Goal: Task Accomplishment & Management: Use online tool/utility

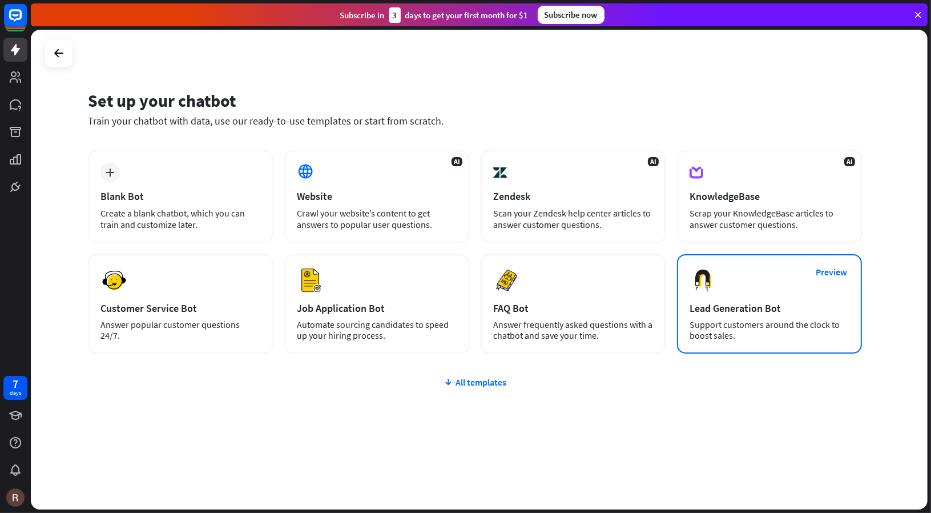
click at [759, 289] on div "Preview Lead Generation Bot Support customers around the clock to boost sales." at bounding box center [769, 303] width 185 height 99
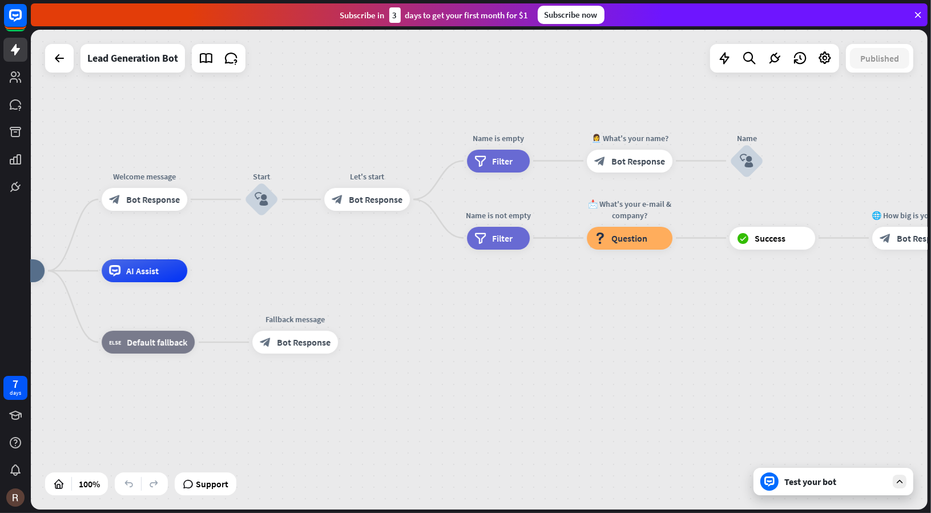
drag, startPoint x: 630, startPoint y: 265, endPoint x: 381, endPoint y: 266, distance: 249.5
click at [381, 266] on div "home_2 Start point Welcome message block_bot_response Bot Response Start block_…" at bounding box center [479, 270] width 897 height 480
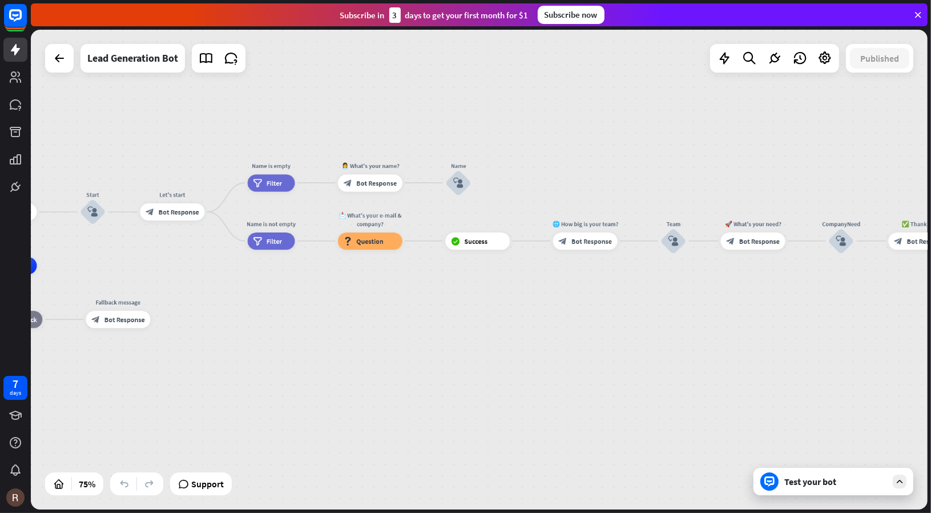
drag, startPoint x: 538, startPoint y: 288, endPoint x: 289, endPoint y: 274, distance: 249.9
click at [289, 274] on div "home_2 Start point Welcome message block_bot_response Bot Response Start block_…" at bounding box center [203, 446] width 676 height 361
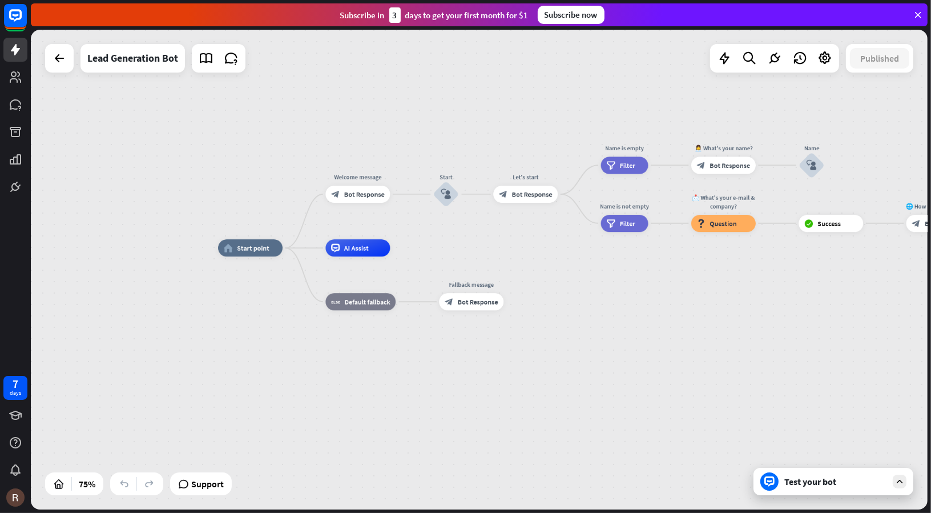
drag, startPoint x: 483, startPoint y: 281, endPoint x: 847, endPoint y: 270, distance: 364.5
click at [847, 270] on div "home_2 Start point Welcome message block_bot_response Bot Response Start block_…" at bounding box center [556, 428] width 676 height 361
click at [904, 483] on icon at bounding box center [900, 481] width 10 height 10
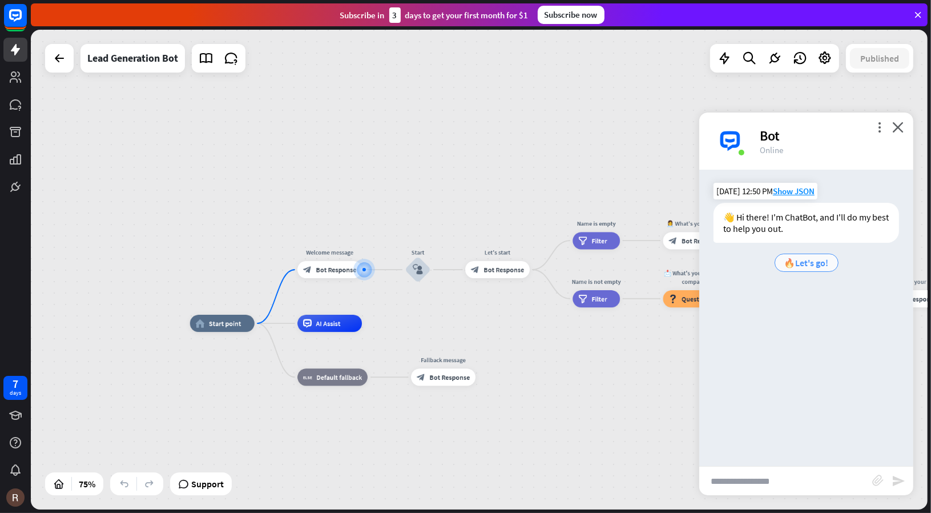
click at [806, 270] on div "🔥Let's go!" at bounding box center [807, 263] width 64 height 18
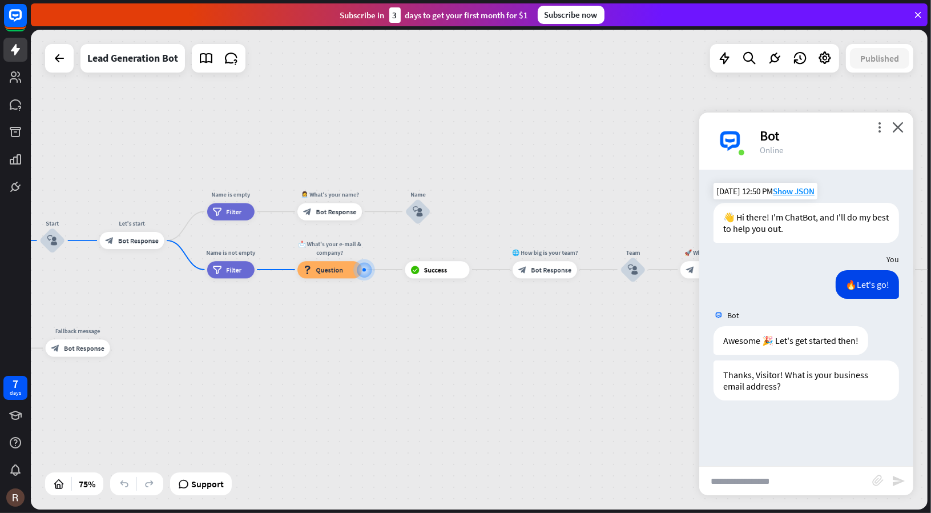
click at [762, 476] on input "text" at bounding box center [785, 480] width 173 height 29
click at [901, 133] on div "more_vert close Bot Online" at bounding box center [806, 140] width 214 height 57
click at [898, 121] on div "more_vert close Bot Online" at bounding box center [806, 140] width 214 height 57
click at [898, 120] on div "more_vert close Bot Online" at bounding box center [806, 140] width 214 height 57
click at [898, 123] on icon "close" at bounding box center [897, 127] width 11 height 11
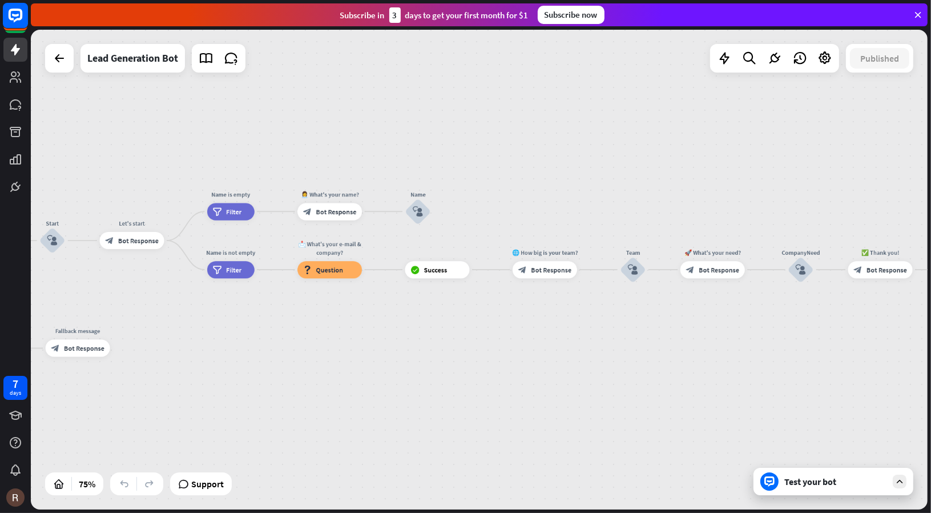
click at [11, 21] on rect at bounding box center [15, 15] width 25 height 25
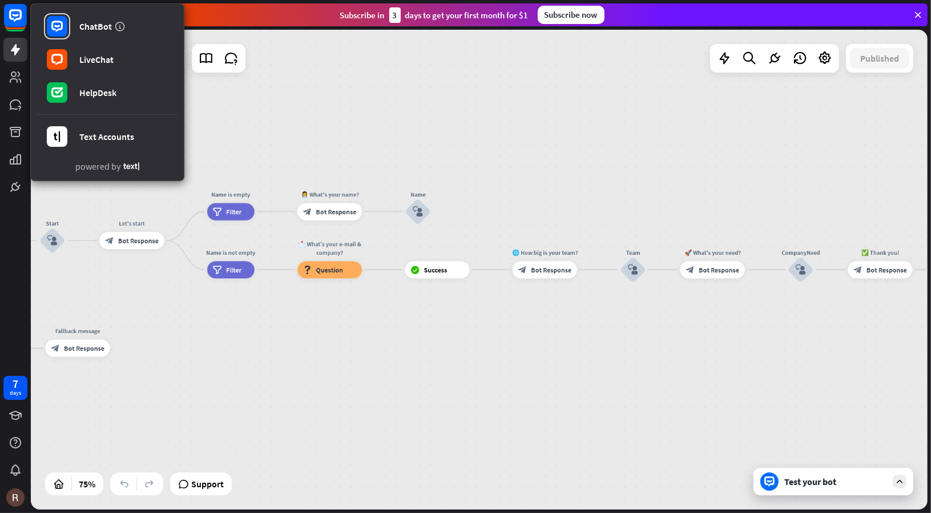
click at [291, 139] on div "home_2 Start point Welcome message block_bot_response Bot Response Start block_…" at bounding box center [479, 270] width 897 height 480
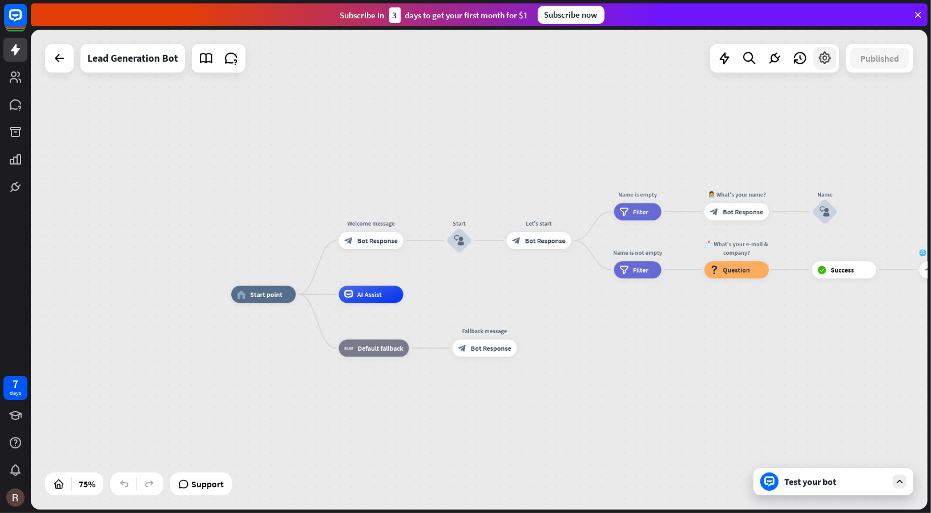
click at [823, 56] on icon at bounding box center [825, 58] width 15 height 15
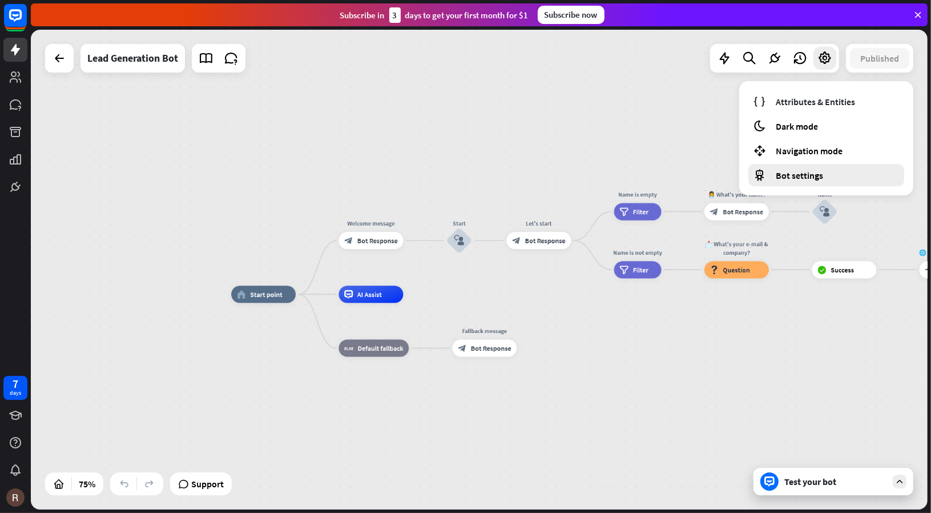
click at [786, 170] on span "Bot settings" at bounding box center [799, 175] width 47 height 11
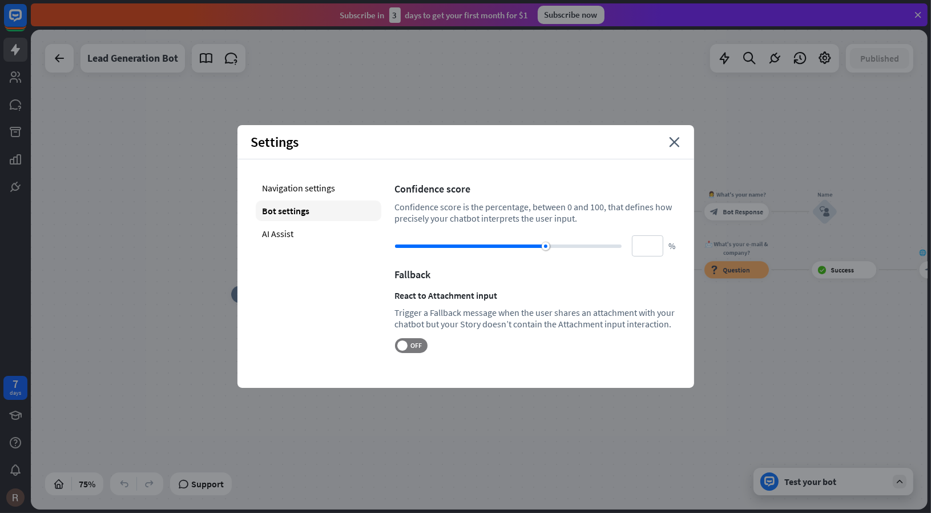
click at [675, 151] on div "Settings close" at bounding box center [466, 142] width 457 height 34
click at [673, 145] on icon "close" at bounding box center [675, 142] width 11 height 10
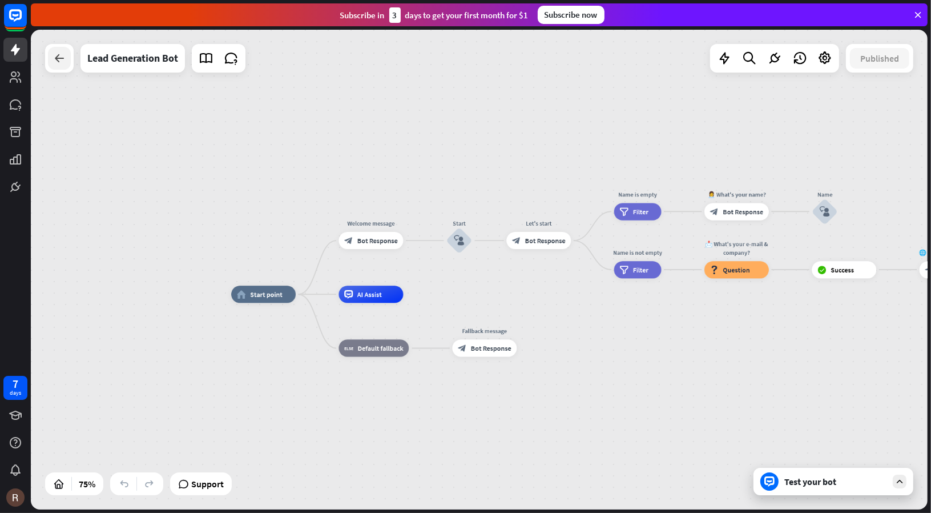
click at [59, 59] on icon at bounding box center [60, 58] width 14 height 14
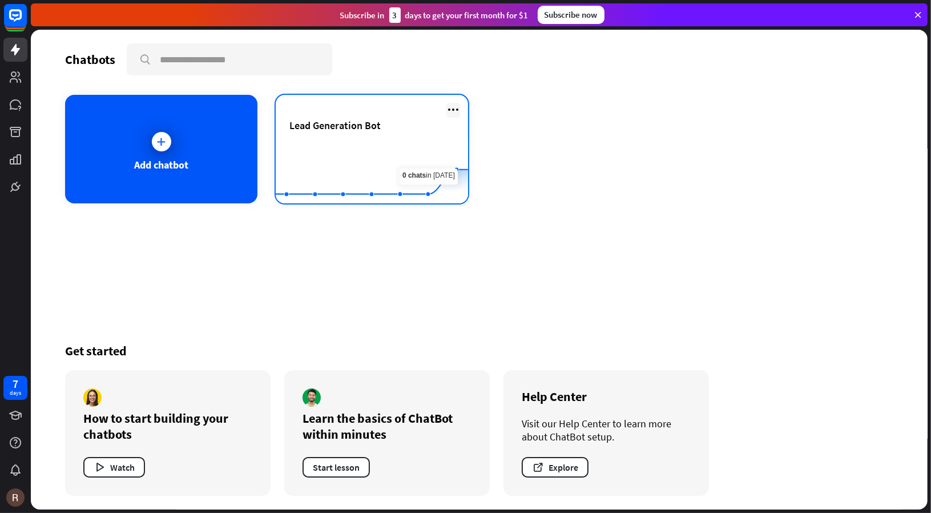
click at [449, 113] on icon at bounding box center [454, 110] width 14 height 14
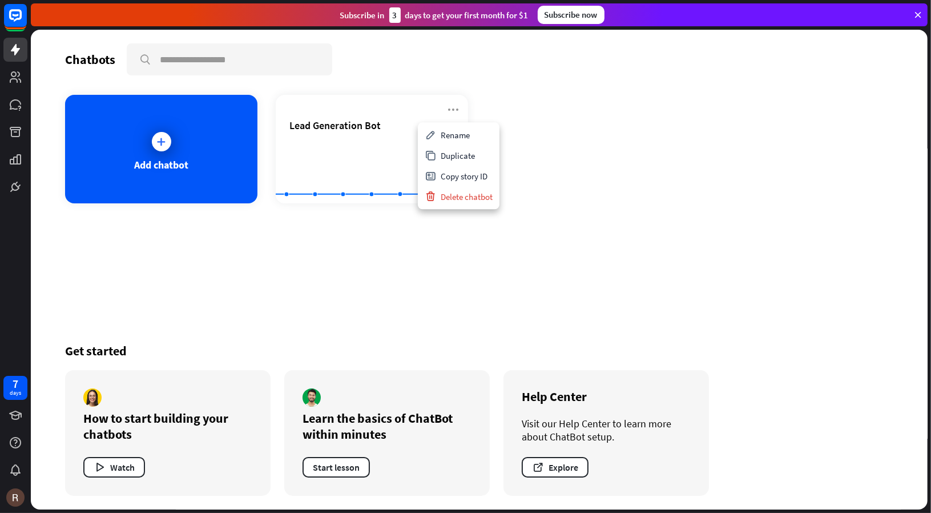
click at [565, 157] on div "Add chatbot Lead Generation Bot Created with Highcharts 10.1.0 0 1 2" at bounding box center [479, 149] width 829 height 108
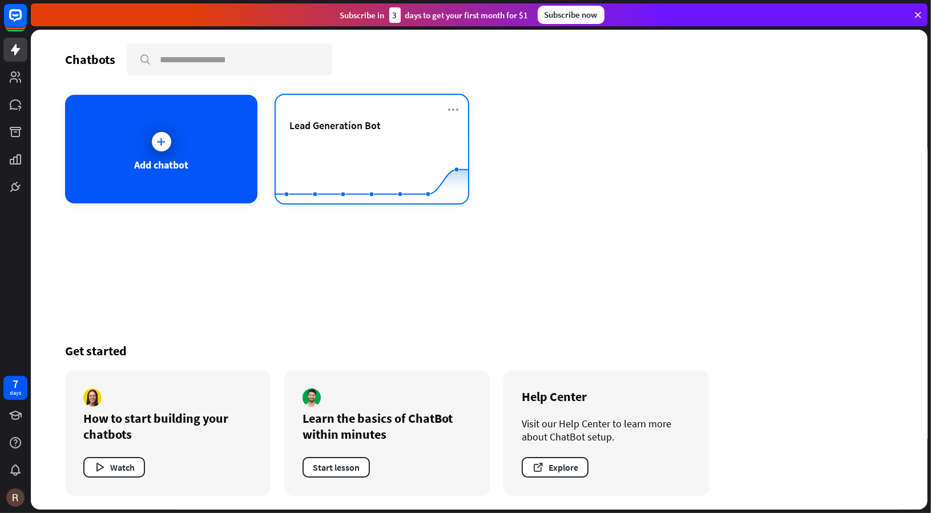
click at [361, 136] on div "Lead Generation Bot" at bounding box center [371, 139] width 165 height 40
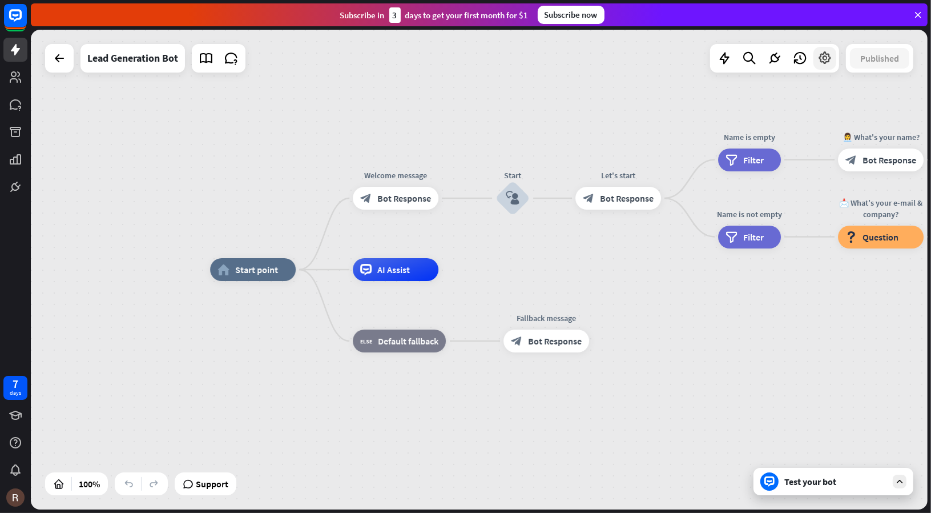
click at [828, 63] on icon at bounding box center [825, 58] width 15 height 15
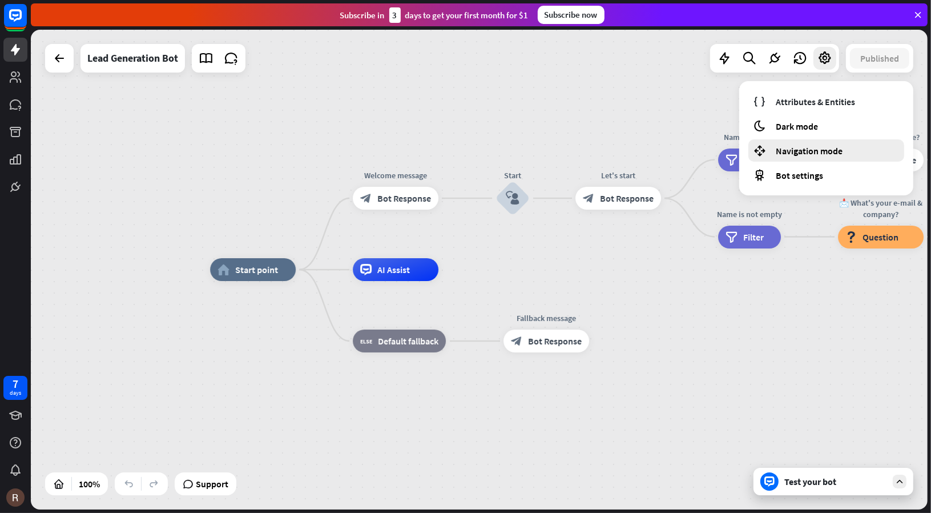
click at [794, 152] on span "Navigation mode" at bounding box center [809, 150] width 67 height 11
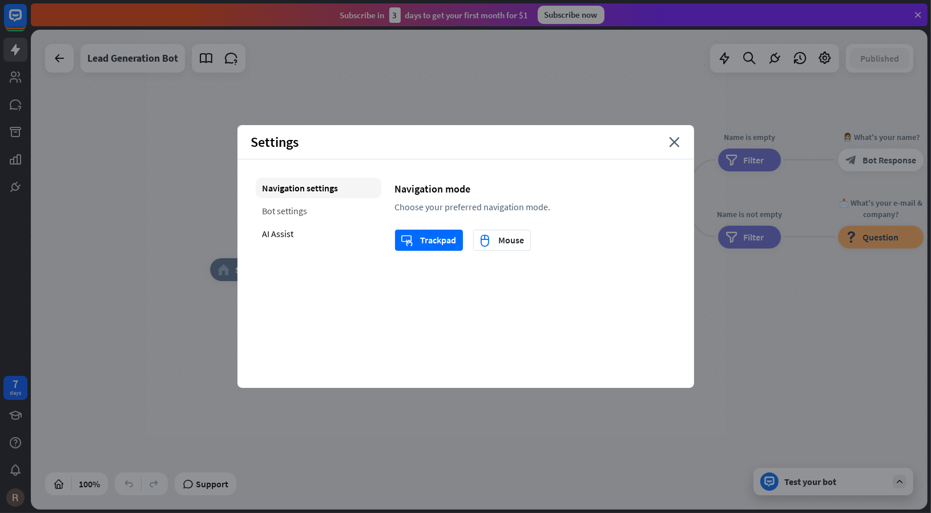
click at [299, 207] on div "Bot settings" at bounding box center [319, 210] width 126 height 21
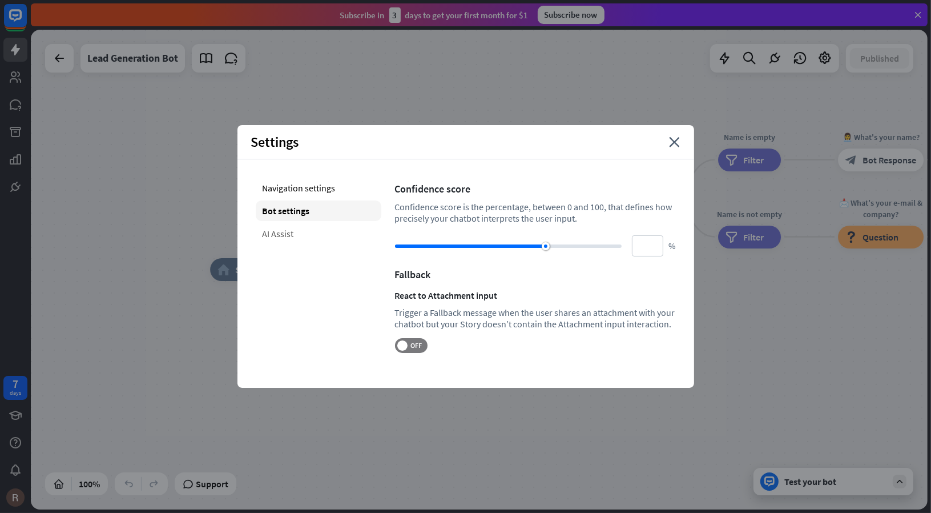
click at [293, 231] on div "AI Assist" at bounding box center [319, 233] width 126 height 21
type input "**"
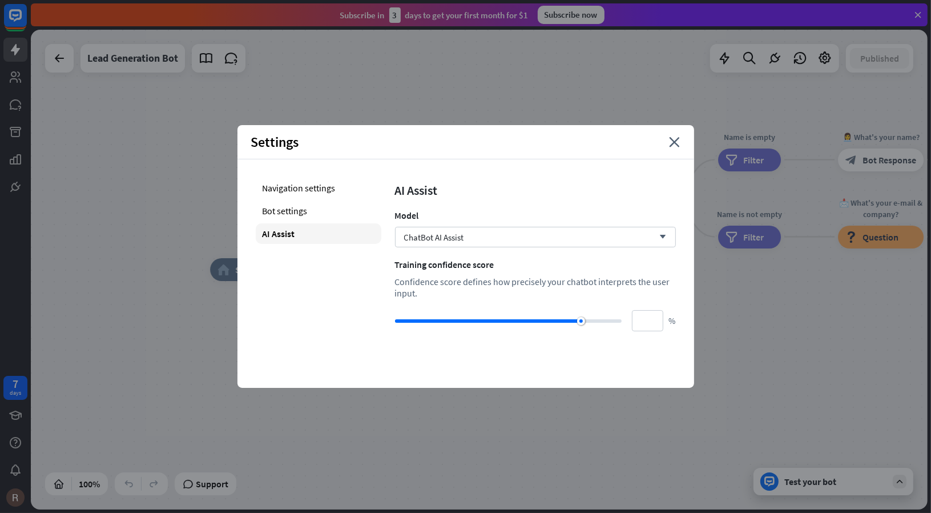
click at [667, 143] on div "Settings close" at bounding box center [466, 142] width 457 height 34
click at [671, 143] on icon "close" at bounding box center [675, 142] width 11 height 10
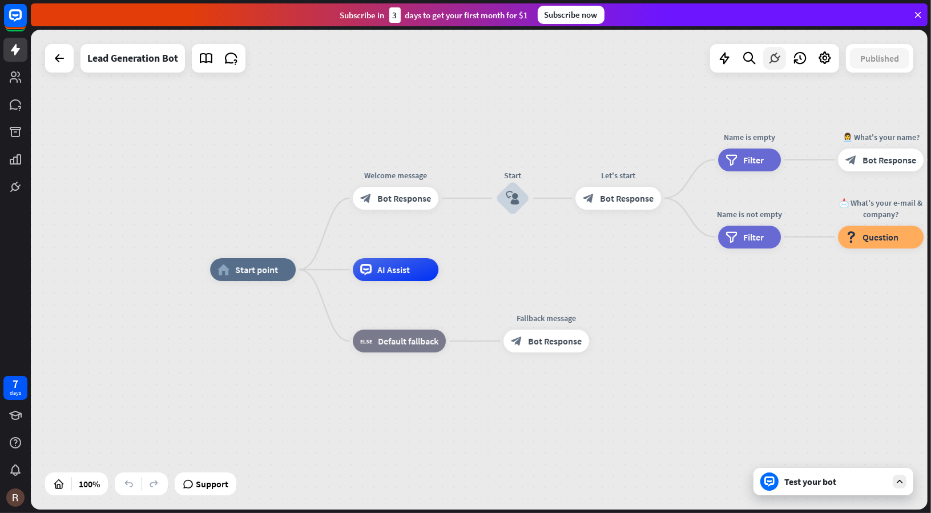
click at [775, 59] on icon at bounding box center [774, 58] width 15 height 15
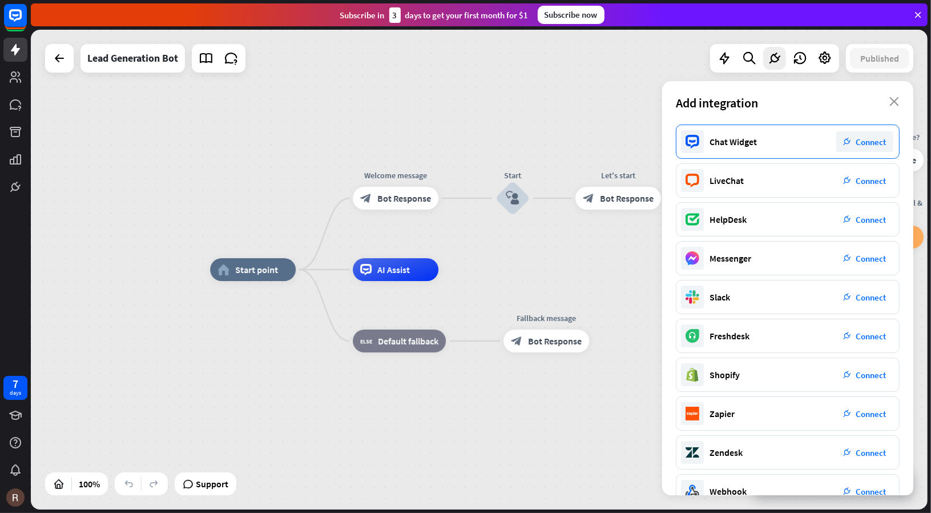
click at [867, 147] on span "Connect" at bounding box center [871, 141] width 30 height 11
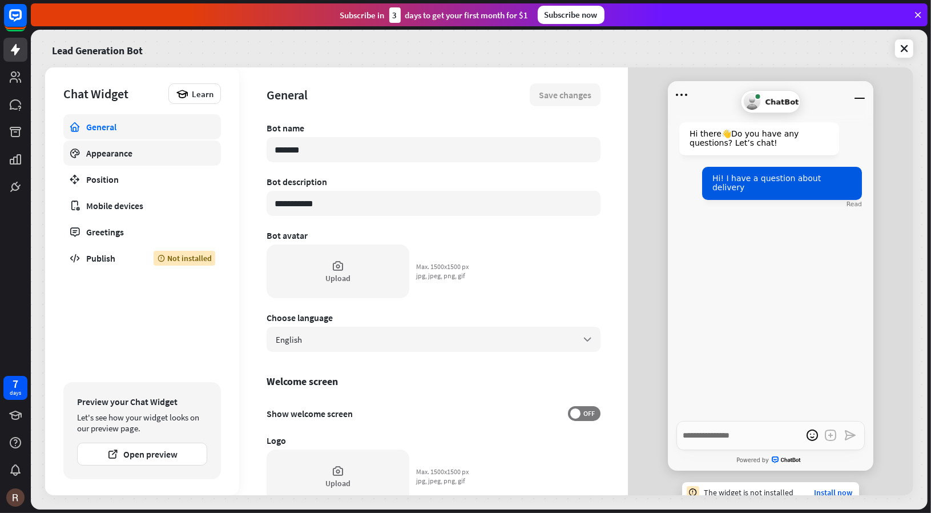
click at [174, 150] on div "Appearance" at bounding box center [142, 152] width 112 height 11
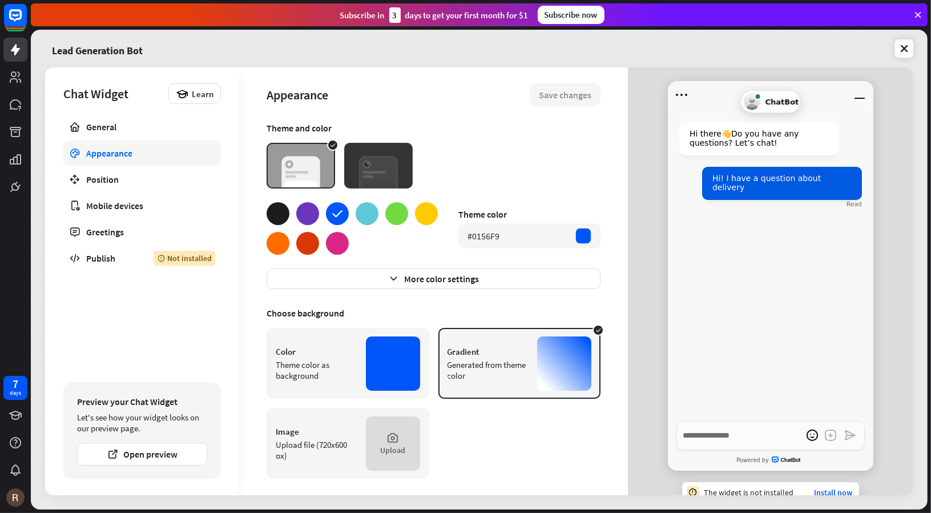
click at [360, 165] on img at bounding box center [378, 166] width 69 height 46
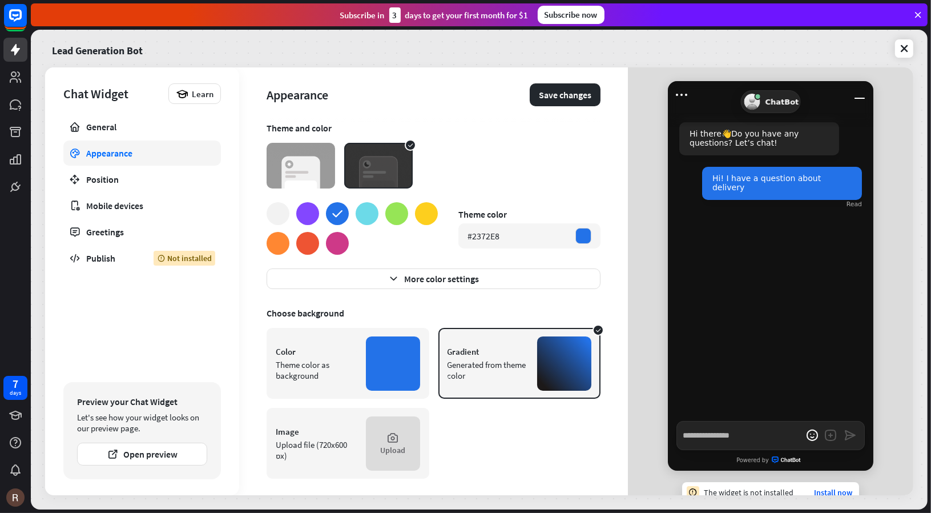
click at [295, 170] on img at bounding box center [301, 166] width 69 height 46
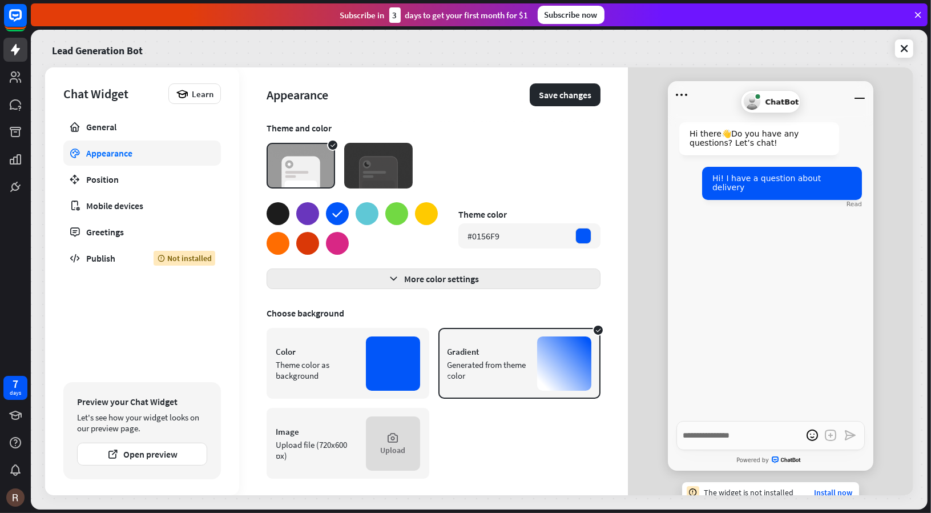
scroll to position [6, 0]
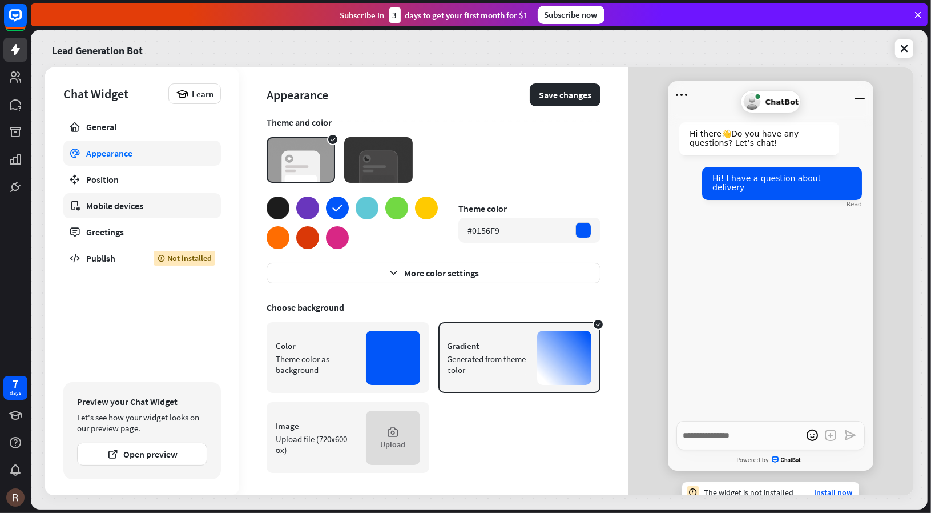
click at [147, 194] on link "Mobile devices" at bounding box center [142, 205] width 158 height 25
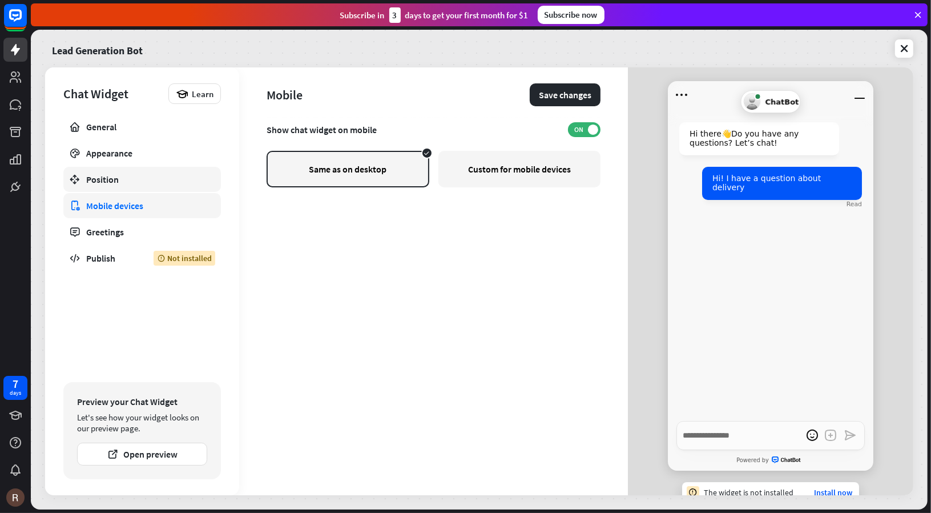
click at [145, 180] on div "Position" at bounding box center [142, 179] width 112 height 11
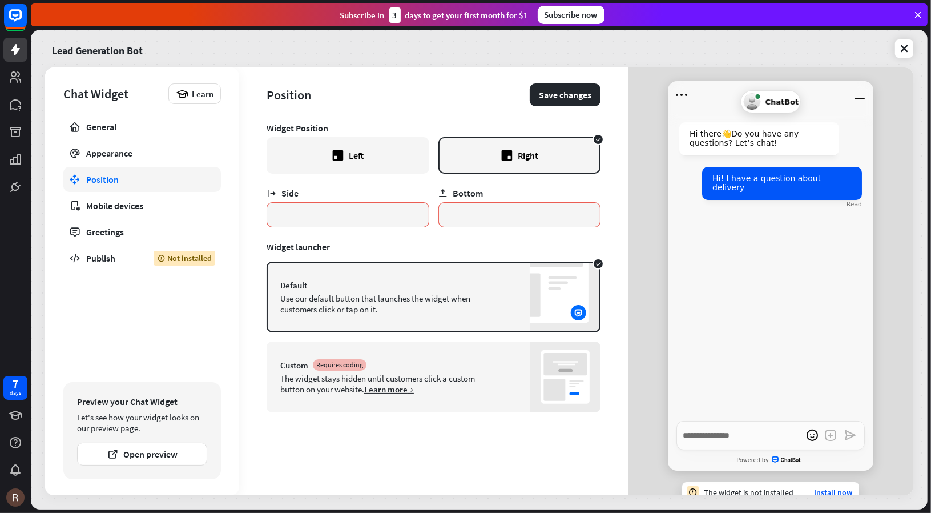
click at [425, 376] on div "The widget stays hidden until customers click a custom button on your website. …" at bounding box center [379, 384] width 199 height 22
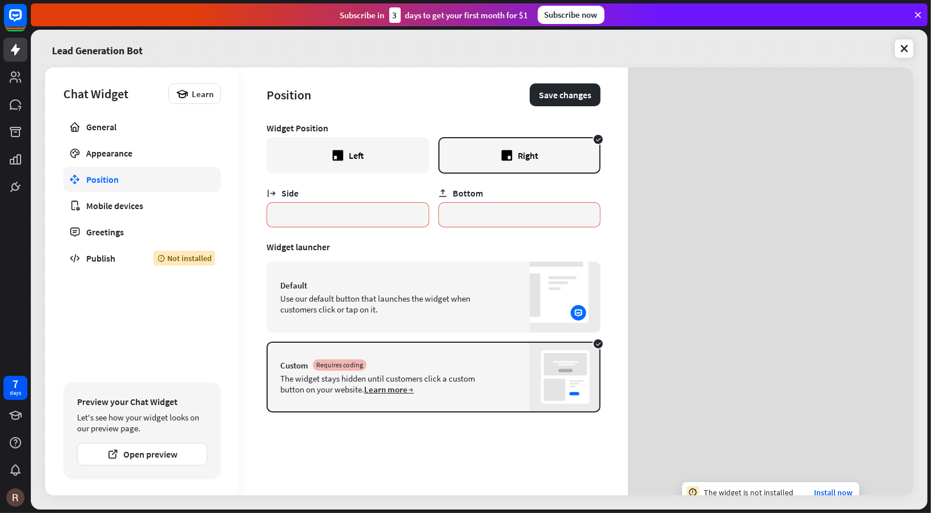
type textarea "*"
click at [825, 475] on link "Install now" at bounding box center [833, 478] width 38 height 10
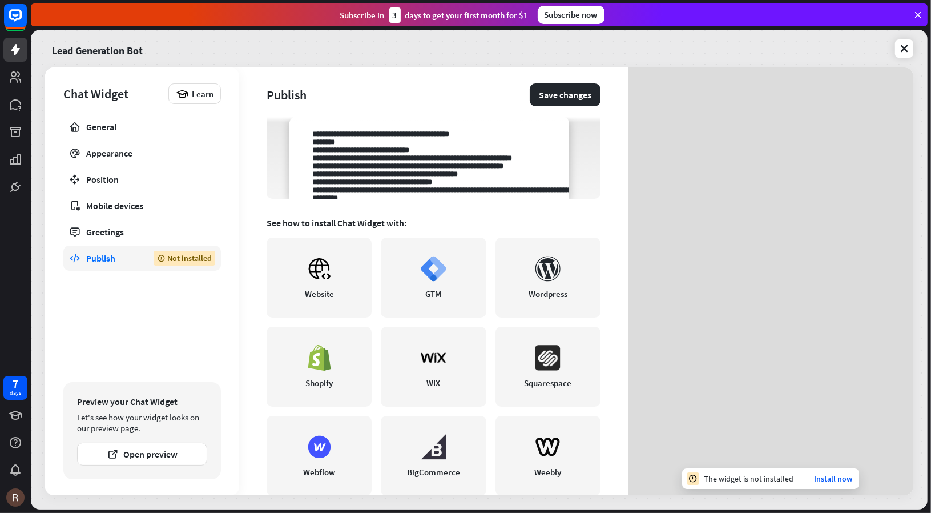
scroll to position [206, 0]
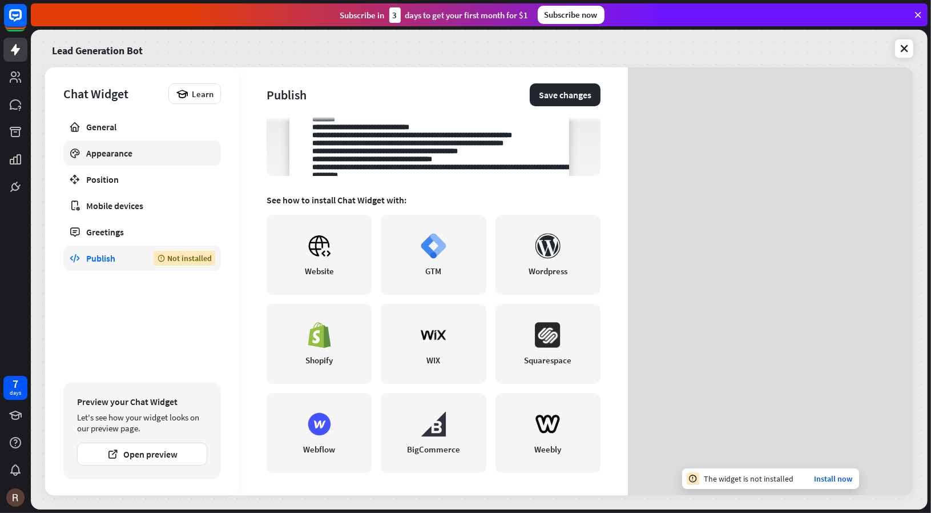
click at [132, 155] on div "Appearance" at bounding box center [142, 152] width 112 height 11
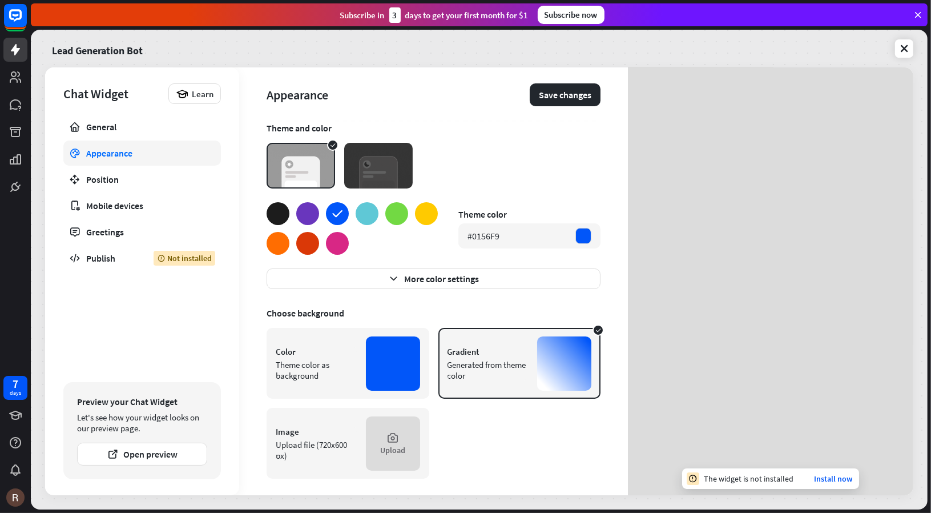
scroll to position [6, 0]
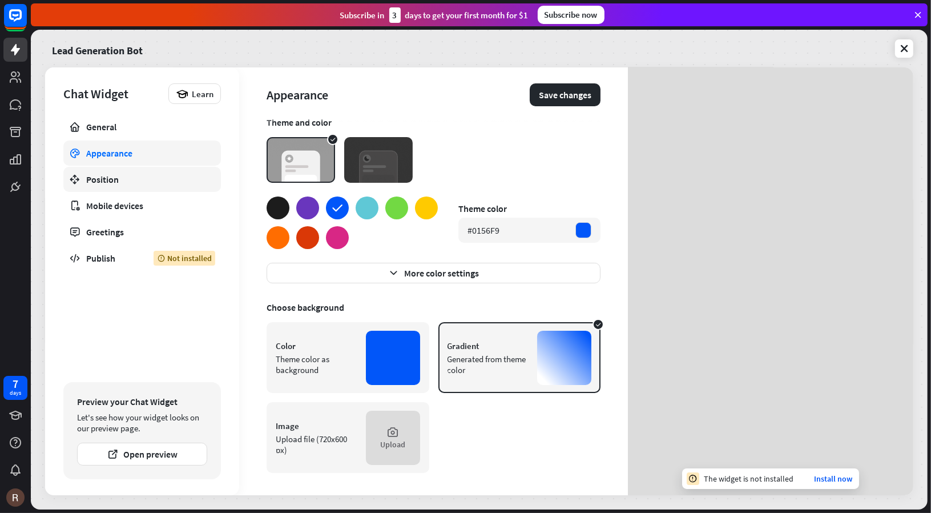
click at [164, 185] on link "Position" at bounding box center [142, 179] width 158 height 25
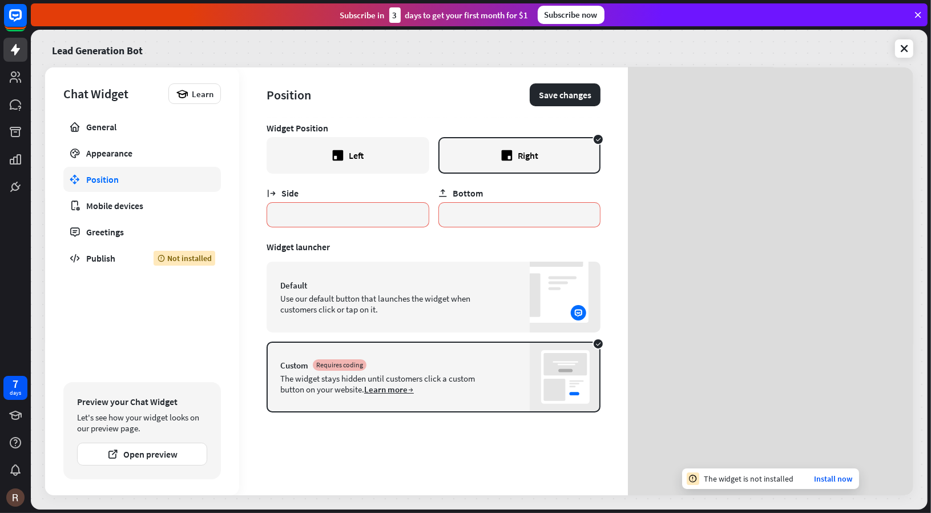
click at [320, 400] on div "Custom Requires coding The widget stays hidden until customers click a custom b…" at bounding box center [434, 376] width 334 height 71
click at [356, 360] on div "Requires coding" at bounding box center [340, 364] width 54 height 11
click at [380, 384] on link "Learn more" at bounding box center [389, 389] width 50 height 11
click at [899, 51] on icon at bounding box center [904, 48] width 11 height 11
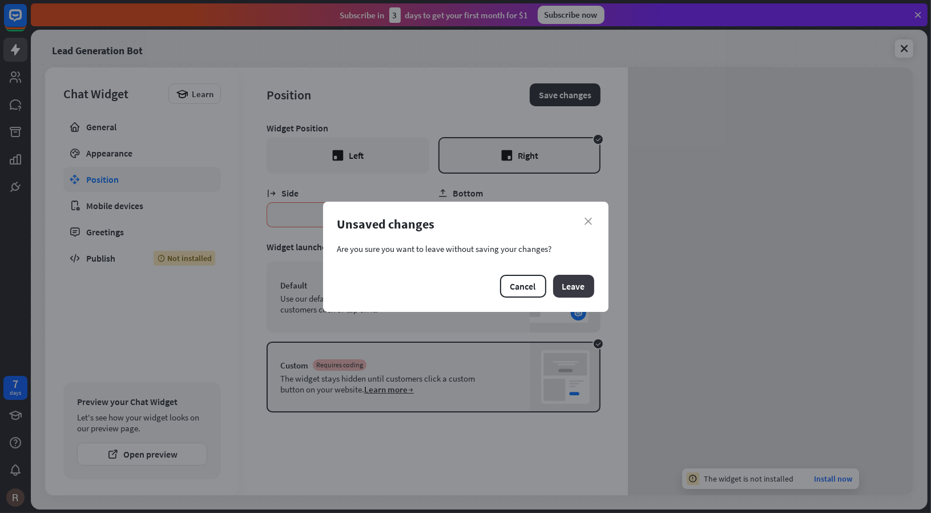
click at [570, 285] on button "Leave" at bounding box center [573, 286] width 41 height 23
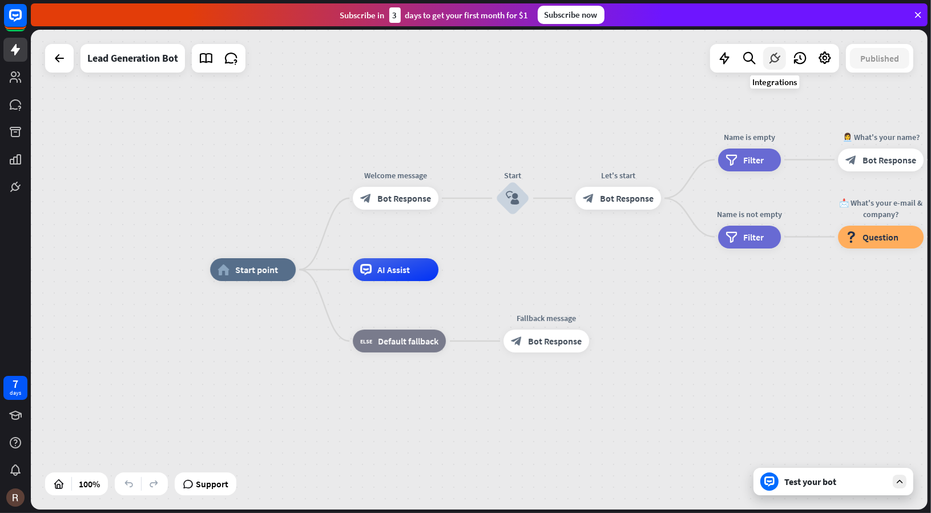
click at [778, 56] on icon at bounding box center [774, 58] width 15 height 15
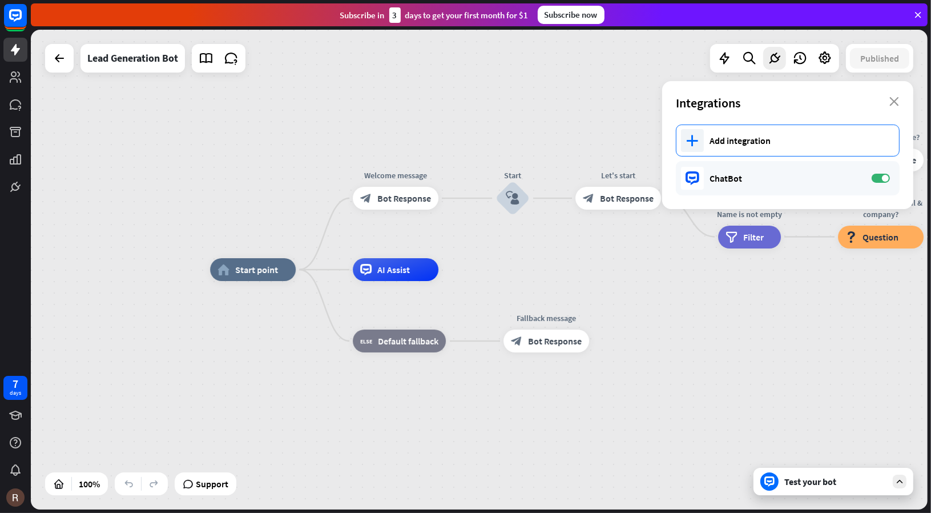
click at [743, 141] on div "Add integration" at bounding box center [799, 140] width 178 height 11
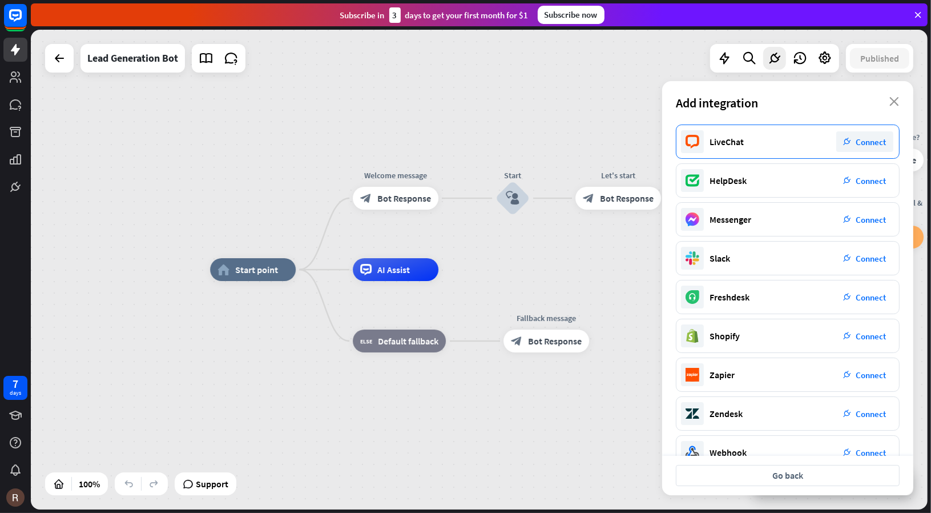
click at [862, 138] on span "Connect" at bounding box center [871, 141] width 30 height 11
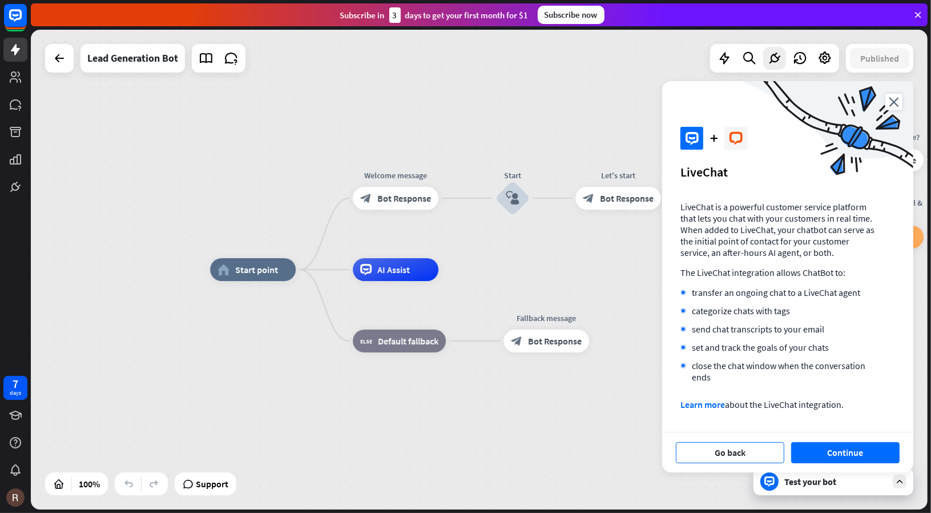
click at [745, 445] on button "Go back" at bounding box center [730, 452] width 108 height 21
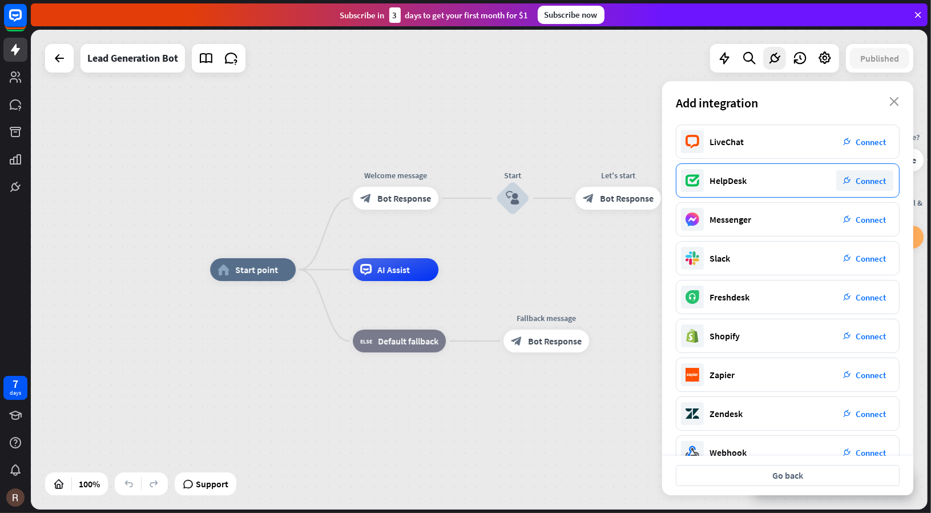
click at [760, 188] on div "HelpDesk plug_integration Connect" at bounding box center [788, 180] width 224 height 34
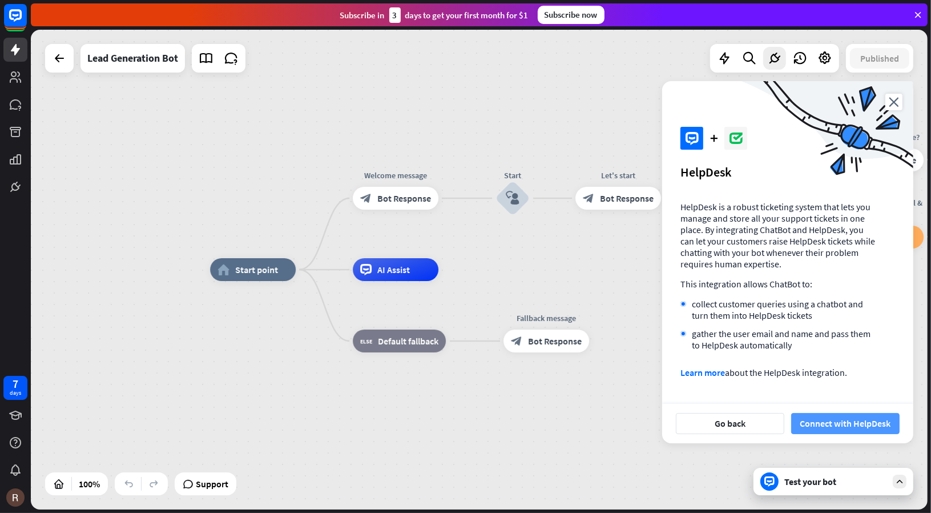
click at [831, 423] on button "Connect with HelpDesk" at bounding box center [845, 423] width 108 height 21
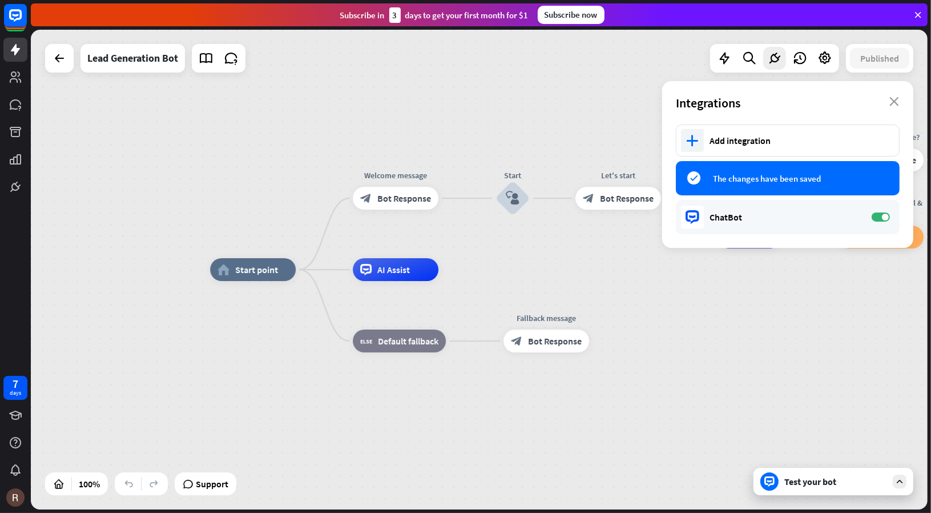
click at [744, 236] on div "plus Add integration HelpDesk [EMAIL_ADDRESS][DOMAIN_NAME] success The changes …" at bounding box center [787, 185] width 251 height 123
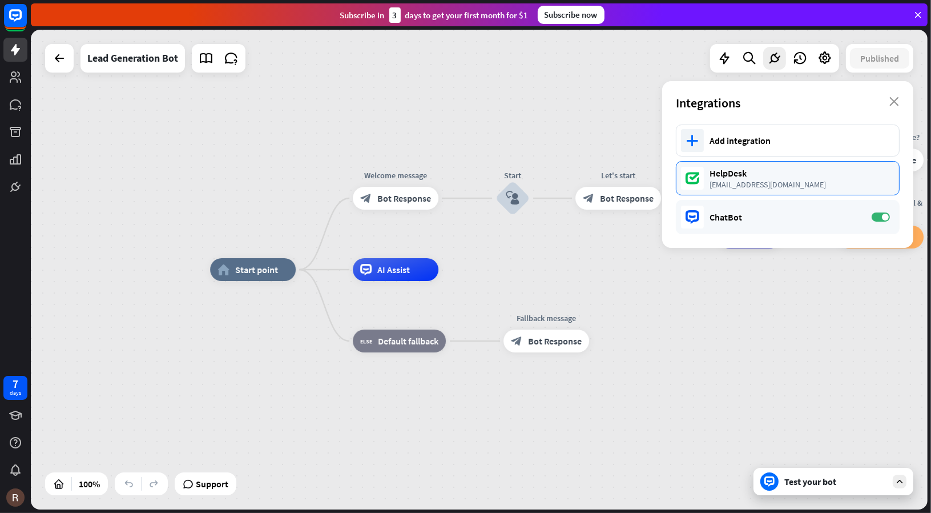
click at [748, 165] on div "HelpDesk [EMAIL_ADDRESS][DOMAIN_NAME]" at bounding box center [788, 178] width 224 height 34
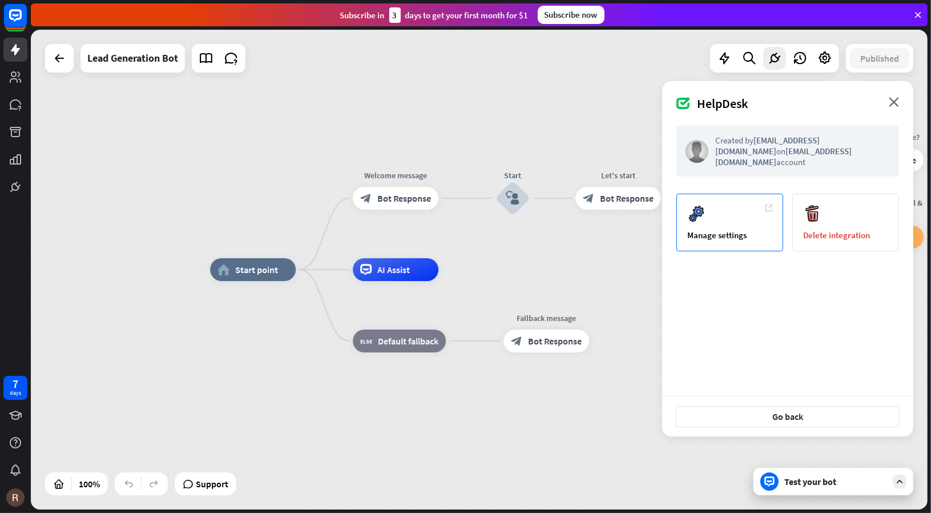
click at [737, 216] on div "Manage settings" at bounding box center [730, 223] width 107 height 58
